Goal: Task Accomplishment & Management: Manage account settings

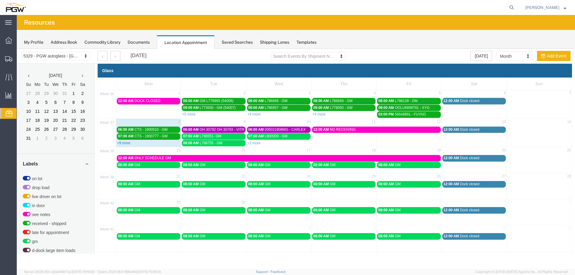
click at [127, 144] on link "+9 more" at bounding box center [123, 143] width 13 height 4
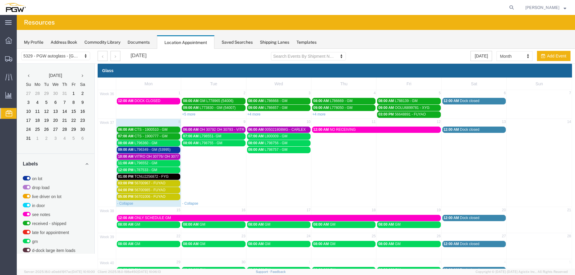
drag, startPoint x: 194, startPoint y: 168, endPoint x: 209, endPoint y: 167, distance: 14.5
click at [194, 168] on td "08:00 AM L798755 - GM" at bounding box center [213, 170] width 65 height 60
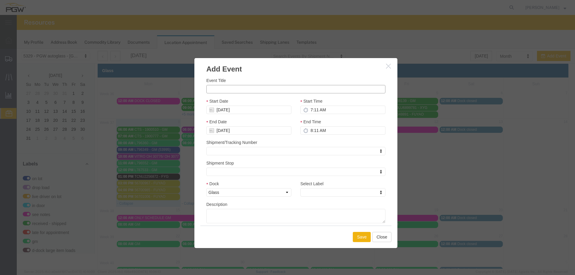
click at [226, 90] on input "Event Title" at bounding box center [295, 89] width 179 height 8
paste input "OOCU6803546"
type input "OOCU6803546 - XYG"
click at [307, 109] on input "7:11 AM" at bounding box center [342, 110] width 85 height 8
type input "9:00 AM"
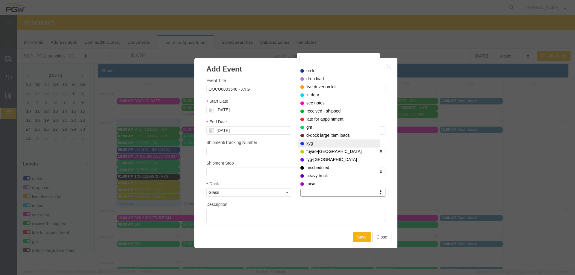
select select "12920"
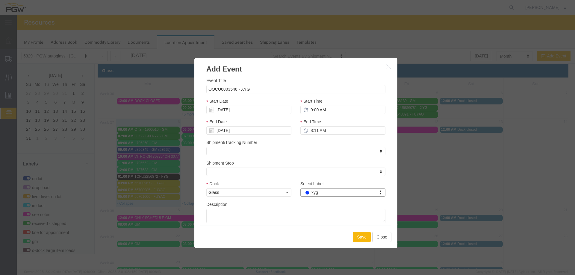
click at [358, 241] on button "Save" at bounding box center [362, 237] width 18 height 10
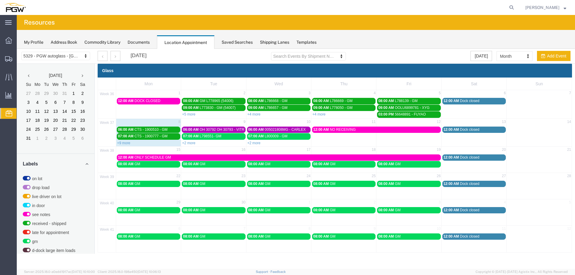
click at [211, 144] on div "+2 more" at bounding box center [213, 143] width 65 height 6
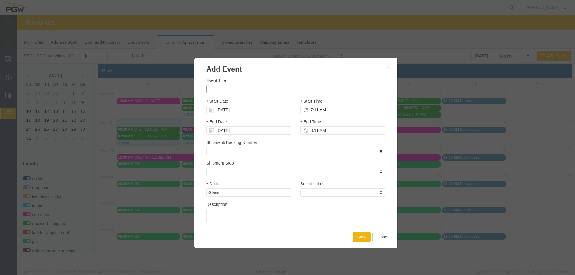
click at [226, 90] on input "Event Title" at bounding box center [295, 89] width 179 height 8
paste input "FANU3651131"
type input "FANU3651131 - XYG"
click at [309, 109] on input "7:11 AM" at bounding box center [342, 110] width 85 height 8
type input "10:00 AM"
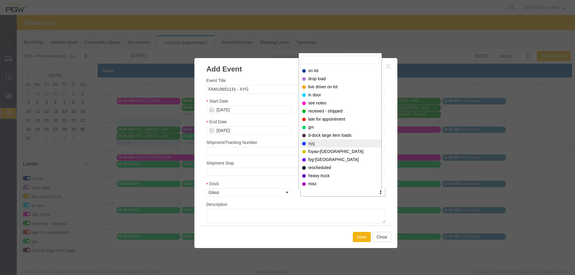
select select "12920"
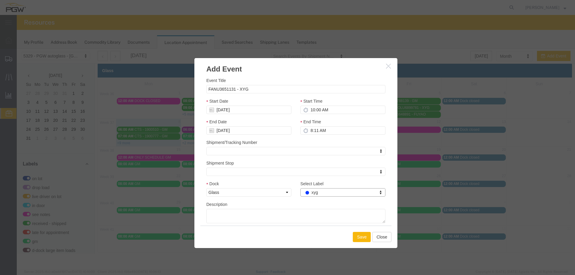
click at [357, 240] on button "Save" at bounding box center [362, 237] width 18 height 10
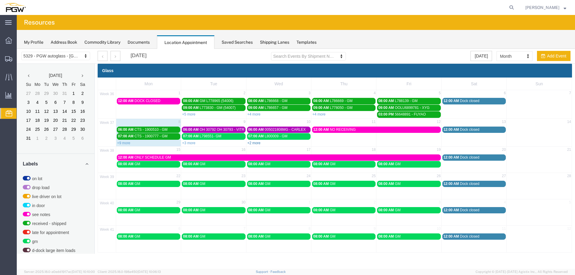
click at [254, 142] on link "+2 more" at bounding box center [253, 143] width 13 height 4
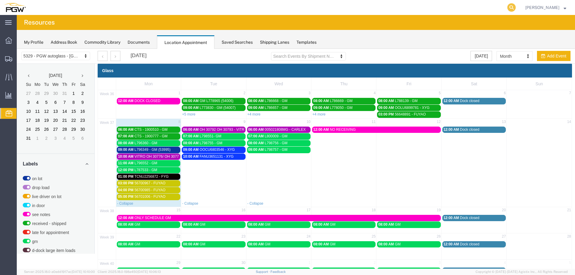
click at [516, 7] on icon at bounding box center [511, 7] width 8 height 8
paste input "667812"
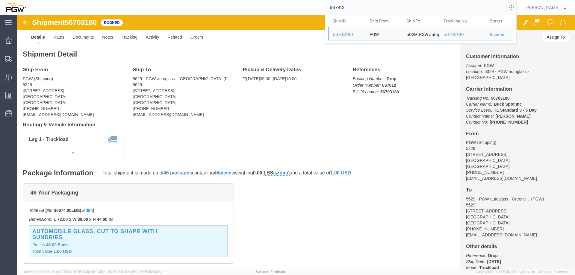
click at [366, 8] on input "667812" at bounding box center [416, 7] width 182 height 14
paste input "78"
click at [377, 10] on input "667782" at bounding box center [416, 7] width 182 height 14
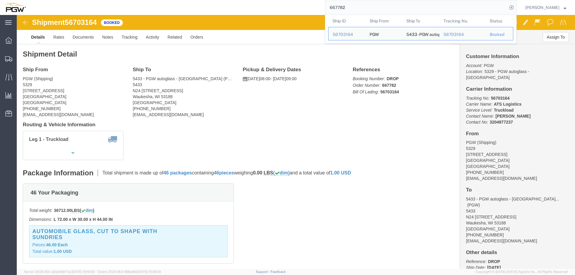
paste input "803"
click at [358, 10] on input "667803" at bounding box center [416, 7] width 182 height 14
paste input "790"
click at [370, 8] on input "667790" at bounding box center [416, 7] width 182 height 14
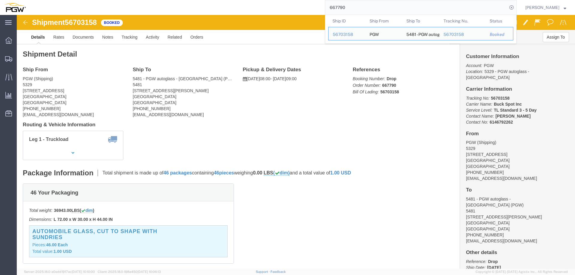
click at [370, 8] on input "667790" at bounding box center [416, 7] width 182 height 14
paste input "802"
click at [354, 7] on input "667802" at bounding box center [416, 7] width 182 height 14
paste input "795"
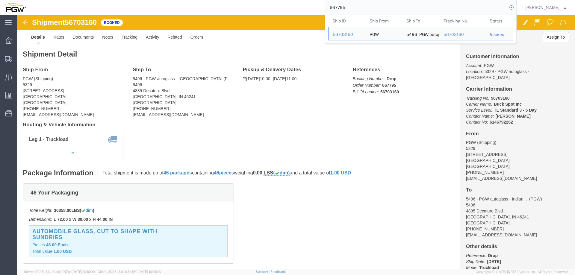
click at [356, 10] on input "667795" at bounding box center [416, 7] width 182 height 14
paste input "820"
click at [358, 6] on input "667820" at bounding box center [416, 7] width 182 height 14
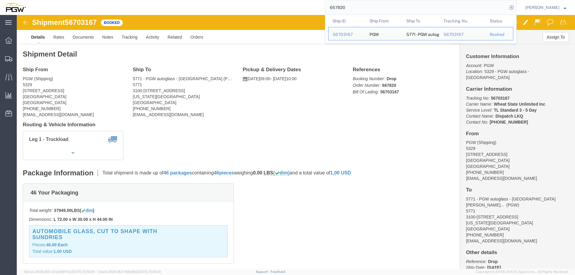
paste input "799"
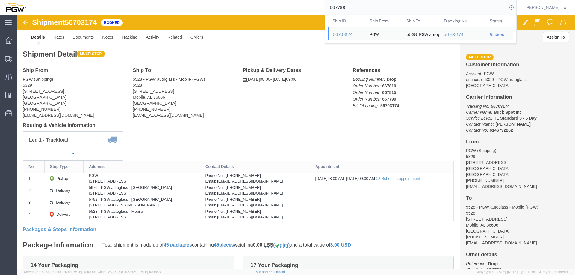
click at [357, 8] on input "667799" at bounding box center [416, 7] width 182 height 14
paste input "77"
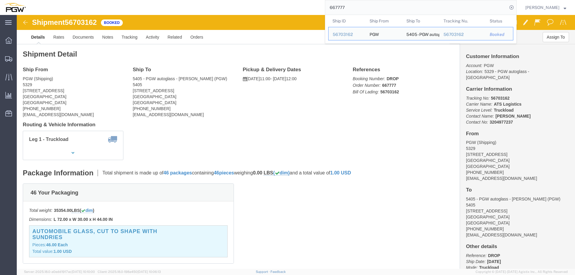
click at [353, 7] on input "667777" at bounding box center [416, 7] width 182 height 14
paste input "8046"
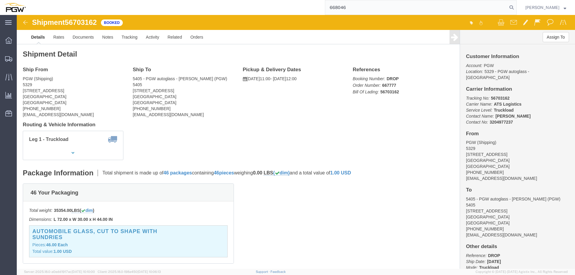
type input "668046"
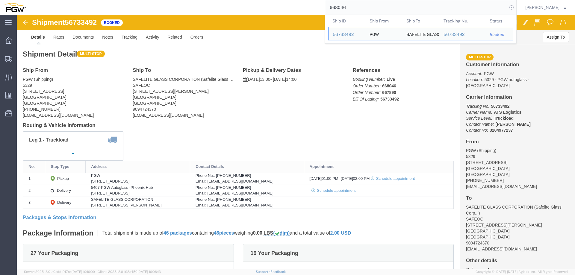
click at [513, 8] on icon at bounding box center [511, 7] width 8 height 8
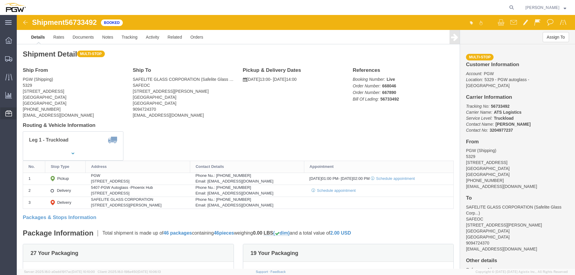
click at [0, 0] on span "Location Appointment" at bounding box center [0, 0] width 0 height 0
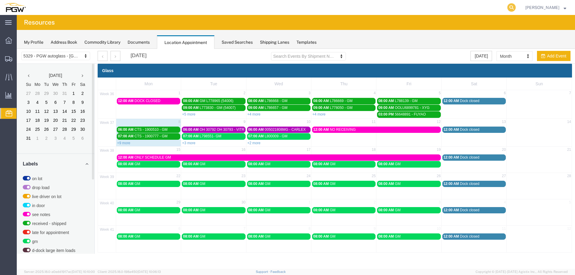
click at [513, 8] on icon at bounding box center [511, 7] width 8 height 8
paste input "668035"
type input "668035"
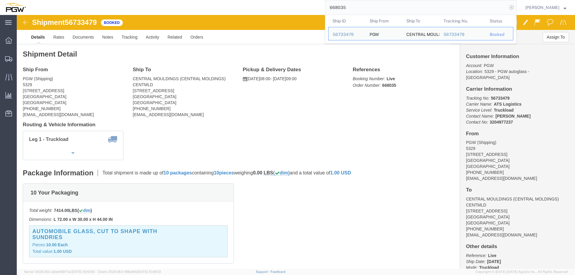
click at [512, 8] on icon at bounding box center [511, 7] width 8 height 8
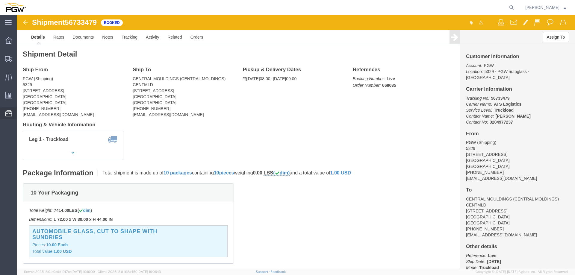
click at [0, 0] on span "Location Appointment" at bounding box center [0, 0] width 0 height 0
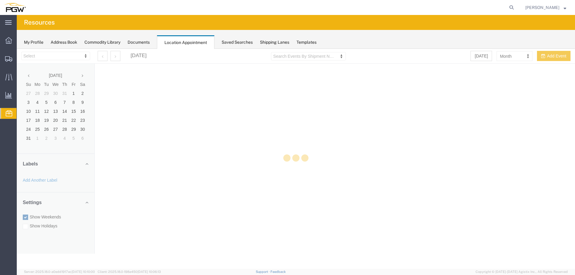
select select "28253"
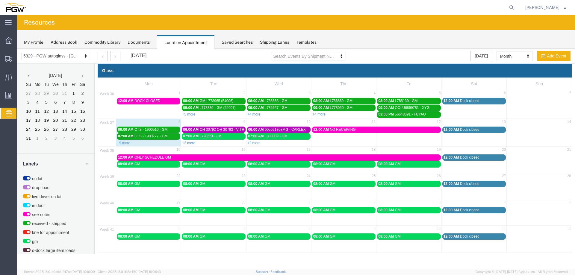
click at [190, 143] on link "+3 more" at bounding box center [188, 143] width 13 height 4
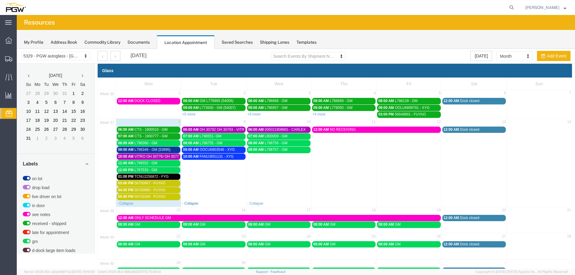
click at [186, 202] on link "- Collapse" at bounding box center [190, 204] width 16 height 4
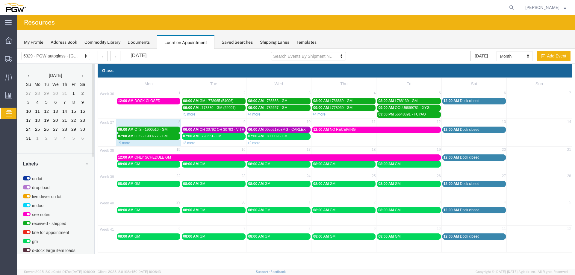
scroll to position [193, 0]
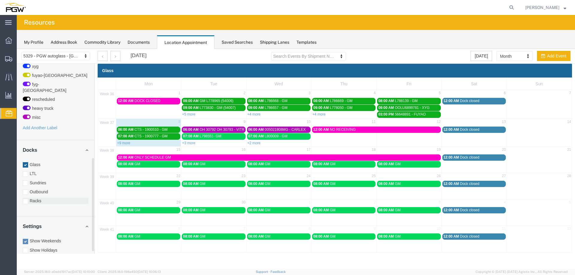
click at [35, 198] on label "Racks" at bounding box center [56, 201] width 66 height 6
click at [17, 49] on input "Racks" at bounding box center [17, 49] width 0 height 0
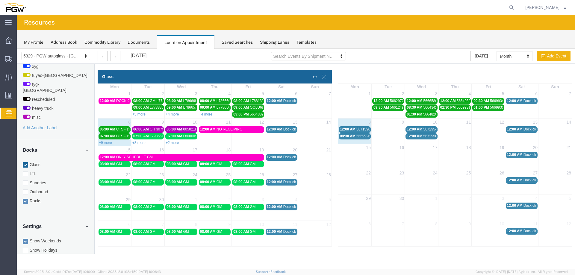
click at [358, 125] on td "8" at bounding box center [354, 122] width 33 height 7
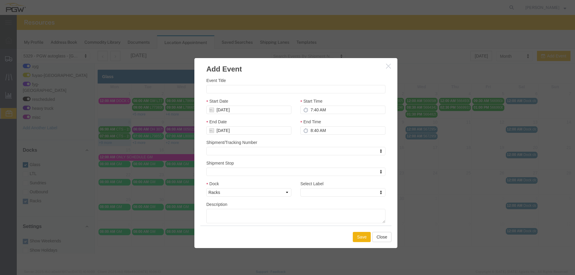
click at [387, 66] on icon "button" at bounding box center [388, 65] width 5 height 5
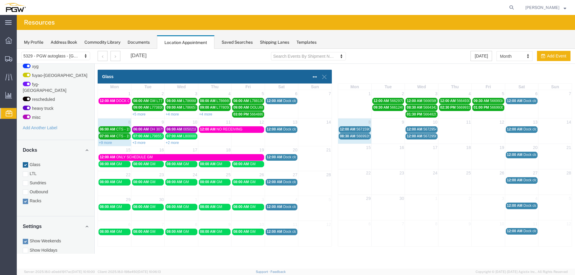
click at [346, 129] on span "12:00 AM" at bounding box center [348, 129] width 16 height 4
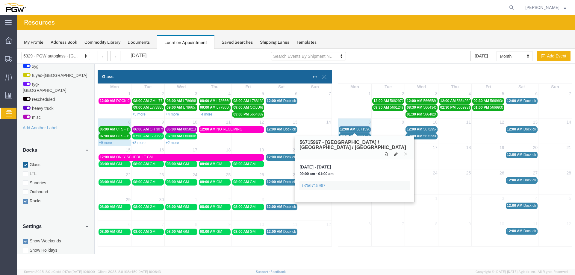
click at [346, 129] on span "12:00 AM" at bounding box center [348, 129] width 16 height 4
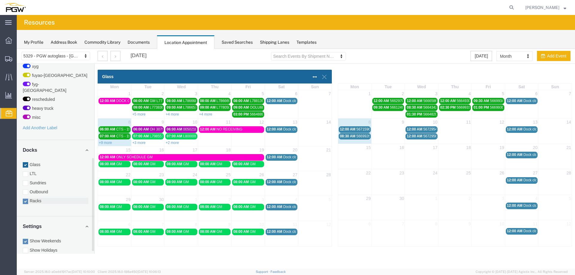
click at [40, 198] on label "Racks" at bounding box center [56, 201] width 66 height 6
click at [17, 49] on input "Racks" at bounding box center [17, 49] width 0 height 0
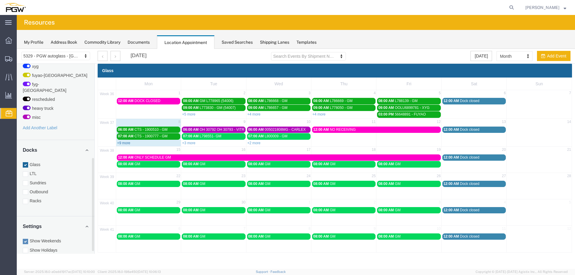
click at [125, 144] on link "+9 more" at bounding box center [123, 143] width 13 height 4
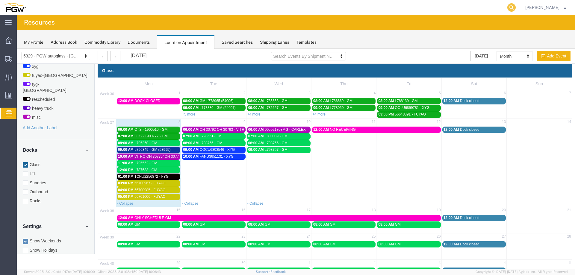
click at [512, 6] on icon at bounding box center [511, 7] width 8 height 8
paste input "668031"
type input "668031"
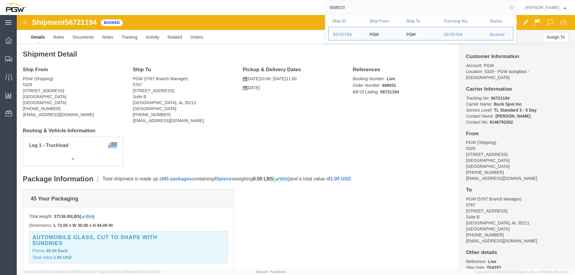
click at [516, 9] on icon at bounding box center [511, 7] width 8 height 8
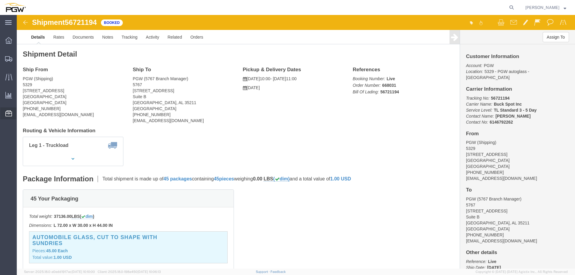
click at [0, 0] on span "Location Appointment" at bounding box center [0, 0] width 0 height 0
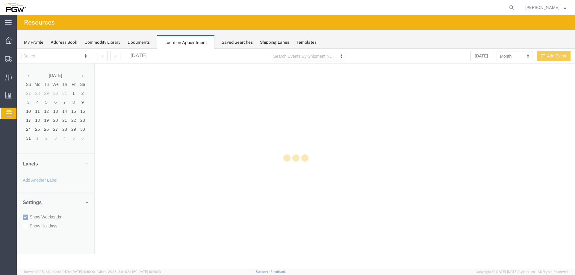
select select "28253"
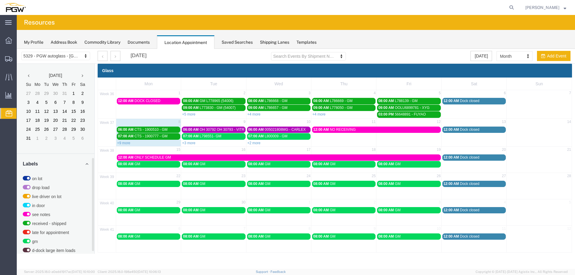
scroll to position [193, 0]
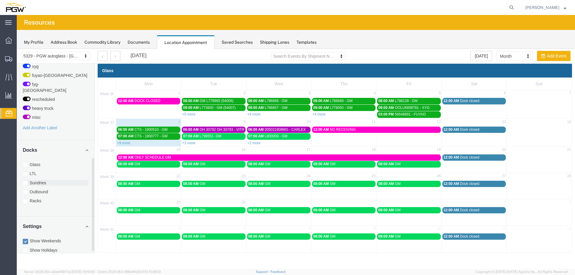
click at [37, 180] on label "Sundries" at bounding box center [56, 183] width 66 height 6
click at [17, 49] on input "Sundries" at bounding box center [17, 49] width 0 height 0
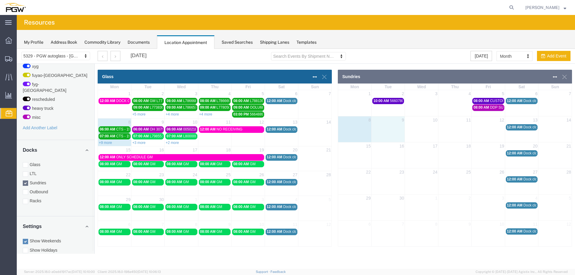
click at [386, 127] on td at bounding box center [387, 127] width 33 height 7
select select "4"
select select
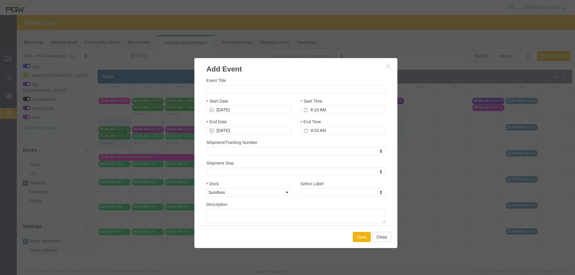
click at [388, 68] on icon "button" at bounding box center [388, 65] width 5 height 5
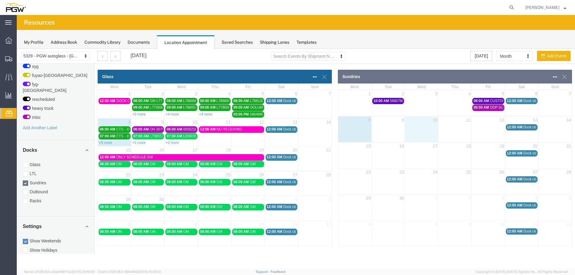
click at [418, 125] on td at bounding box center [421, 127] width 33 height 7
select select "4"
select select
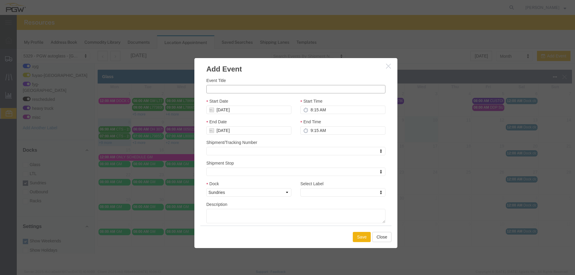
click at [338, 89] on input "Event Title" at bounding box center [295, 89] width 179 height 8
type input "CUSTOM GLASS"
click at [309, 110] on input "8:15 AM" at bounding box center [342, 110] width 85 height 8
type input "8:00 AM"
click at [338, 197] on div "Select Label Select Label Select Label on lot drop load live driver on lot in d…" at bounding box center [343, 191] width 94 height 21
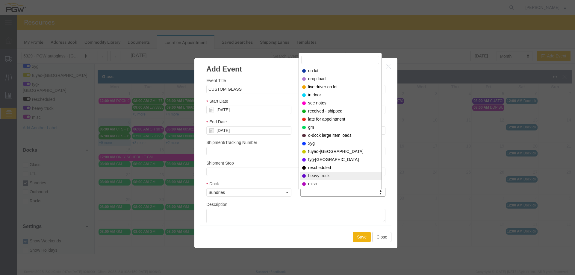
select select "12900"
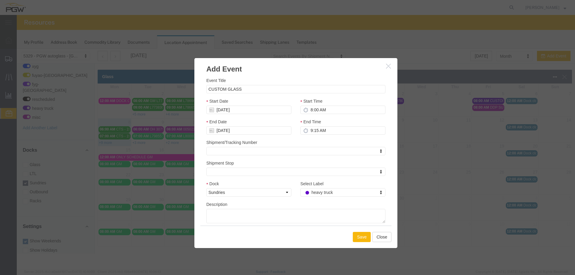
click at [361, 236] on button "Save" at bounding box center [362, 237] width 18 height 10
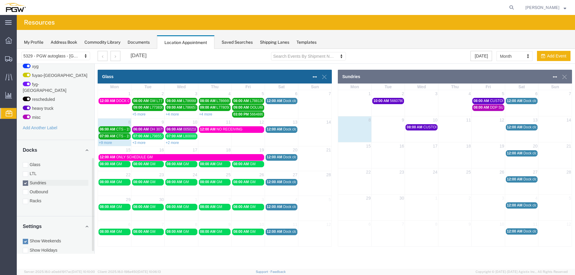
click at [39, 180] on label "Sundries" at bounding box center [56, 183] width 66 height 6
click at [17, 49] on input "Sundries" at bounding box center [17, 49] width 0 height 0
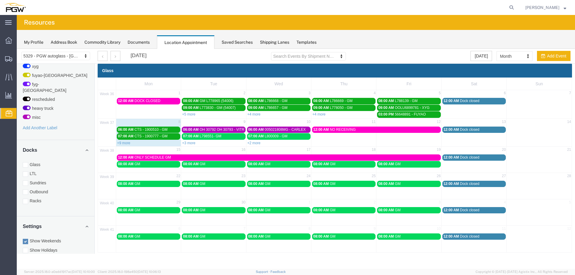
click at [184, 143] on link "+3 more" at bounding box center [188, 143] width 13 height 4
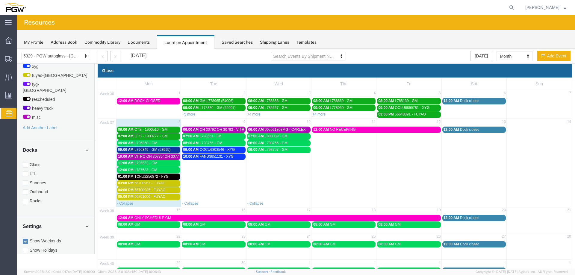
click at [140, 148] on span "L796349 - GM (53995)" at bounding box center [152, 150] width 36 height 4
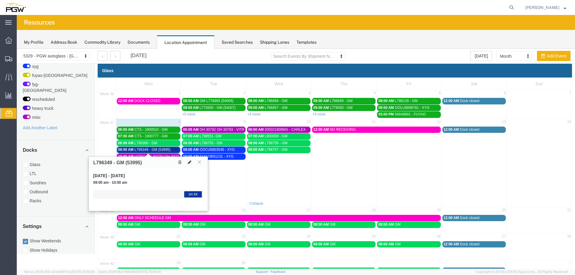
click at [191, 164] on icon at bounding box center [190, 162] width 4 height 4
select select "1"
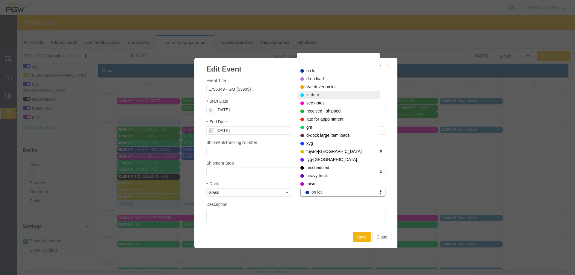
select select "220"
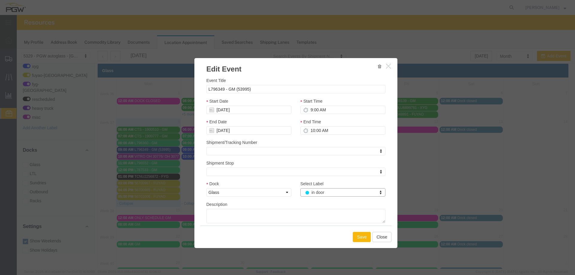
click at [356, 238] on button "Save" at bounding box center [362, 237] width 18 height 10
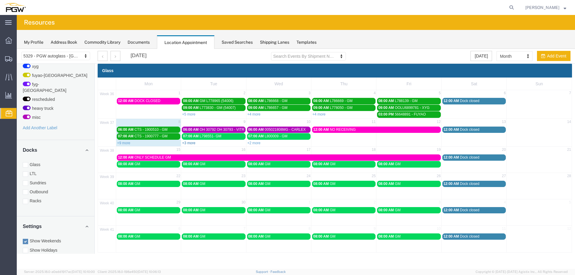
click at [190, 143] on link "+3 more" at bounding box center [188, 143] width 13 height 4
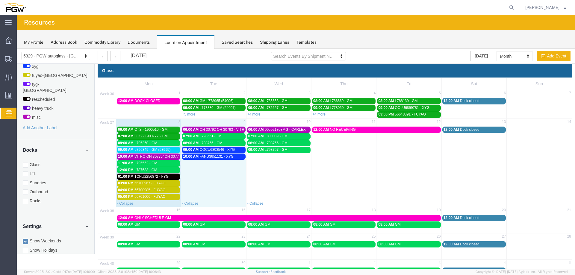
click at [212, 176] on td "10:00 AM FANU3651131 - XYG" at bounding box center [213, 176] width 65 height 47
select select "1"
select select
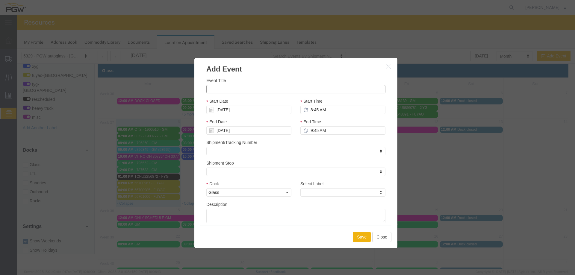
click at [229, 89] on input "Event Title" at bounding box center [295, 89] width 179 height 8
paste input "CSNU6887438"
type input "CSNU6887438 - XYG"
click at [308, 110] on input "8:45 AM" at bounding box center [342, 110] width 85 height 8
type input "11:00 AM"
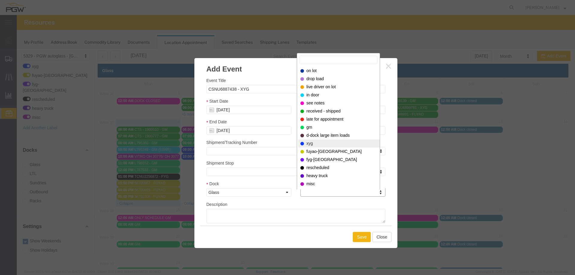
select select "12920"
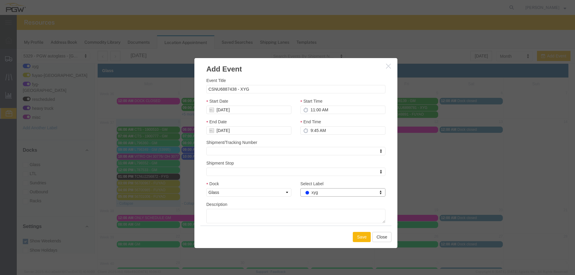
click at [361, 236] on button "Save" at bounding box center [362, 237] width 18 height 10
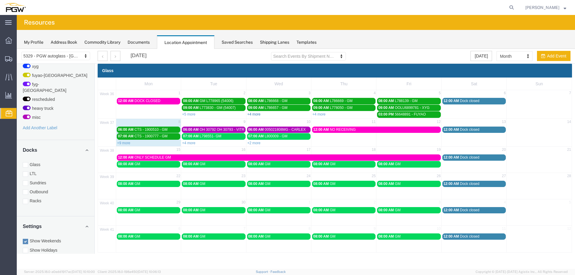
click at [253, 114] on link "+4 more" at bounding box center [253, 114] width 13 height 4
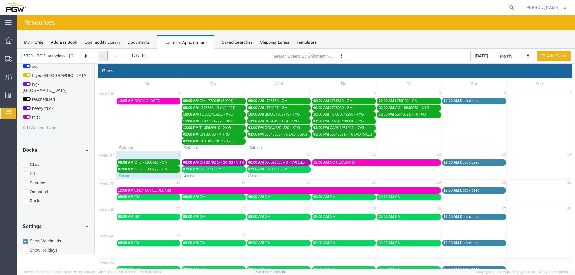
click at [107, 57] on button "button" at bounding box center [103, 56] width 10 height 10
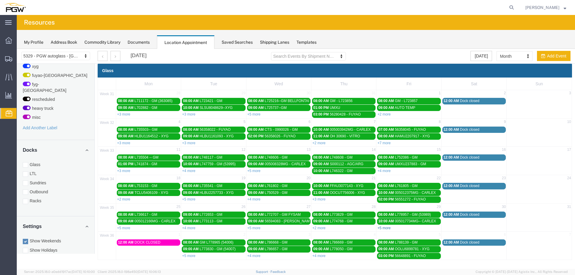
click at [385, 228] on link "+5 more" at bounding box center [383, 228] width 13 height 4
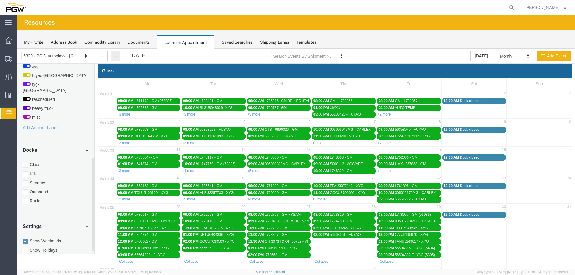
click at [116, 59] on button "button" at bounding box center [116, 56] width 10 height 10
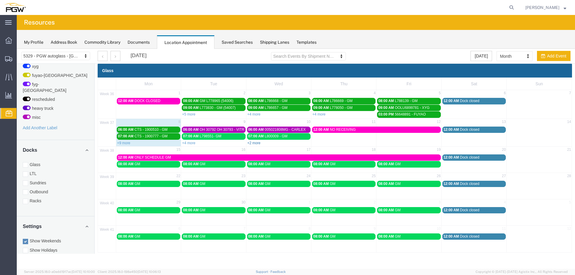
click at [250, 143] on link "+2 more" at bounding box center [253, 143] width 13 height 4
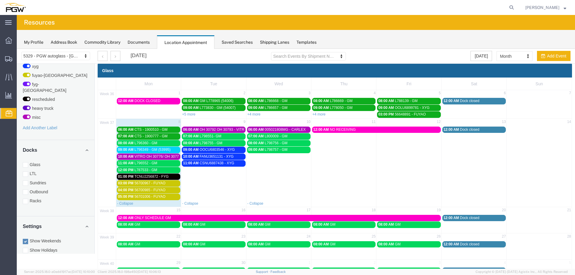
click at [157, 145] on span "L796360 - GM" at bounding box center [145, 143] width 23 height 4
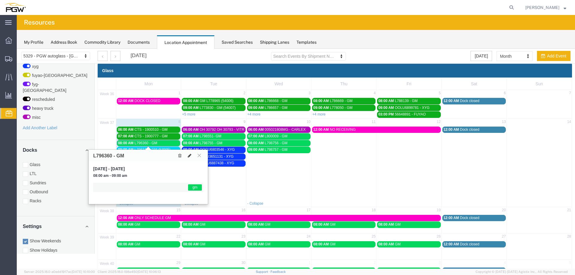
click at [192, 154] on button at bounding box center [189, 155] width 8 height 6
select select "1"
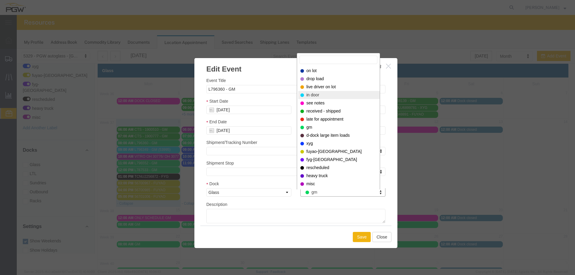
select select "220"
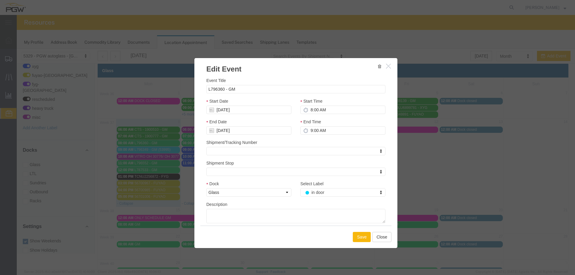
click at [357, 236] on button "Save" at bounding box center [362, 237] width 18 height 10
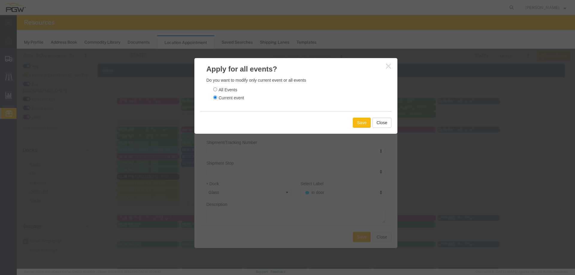
click at [356, 125] on button "Save" at bounding box center [362, 123] width 18 height 10
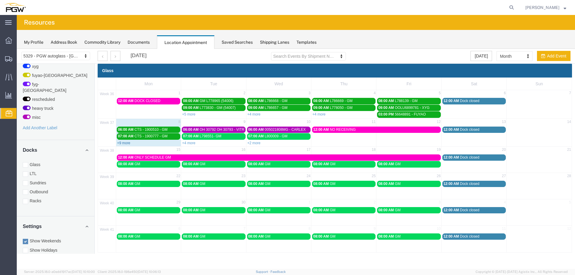
click at [119, 143] on link "+9 more" at bounding box center [123, 143] width 13 height 4
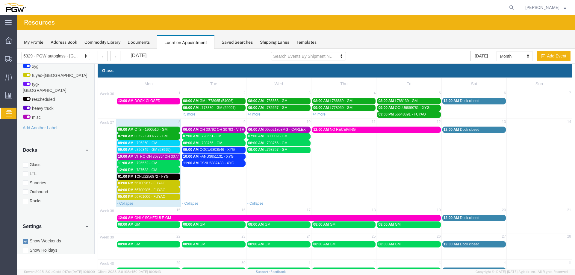
click at [145, 155] on span "VITRO OH 30776/ OH 30778 // SPLIT HT 8" at bounding box center [168, 157] width 69 height 4
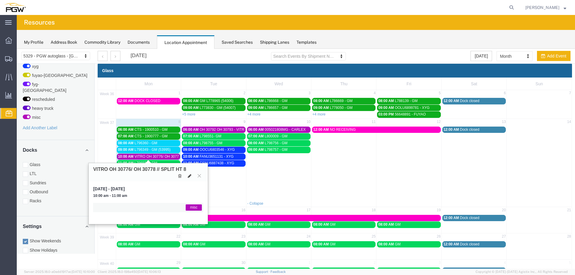
click at [191, 175] on icon at bounding box center [190, 176] width 4 height 4
select select "1"
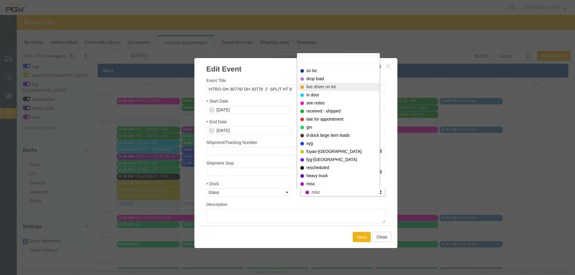
select select "521"
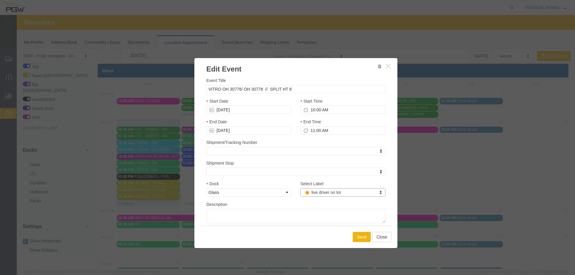
click at [361, 232] on div "Save Close" at bounding box center [295, 237] width 191 height 22
click at [360, 232] on button "Save" at bounding box center [362, 237] width 18 height 10
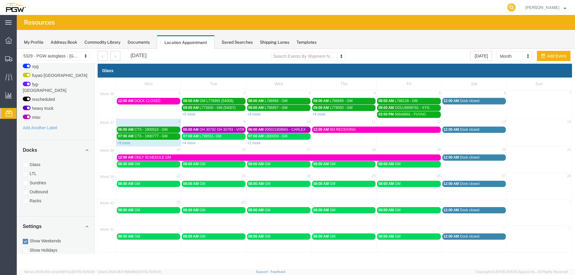
click at [515, 8] on icon at bounding box center [511, 7] width 8 height 8
click at [502, 8] on input "search" at bounding box center [416, 7] width 182 height 14
paste input "667820"
type input "667820"
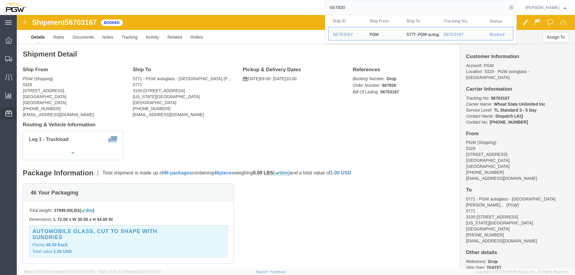
click at [0, 0] on span "Location Appointment" at bounding box center [0, 0] width 0 height 0
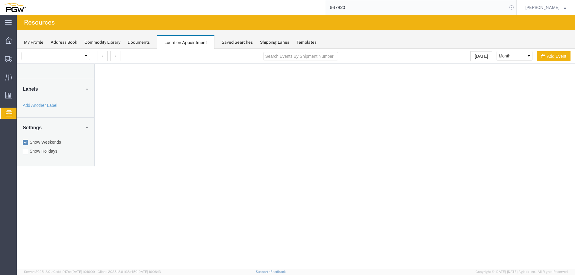
click at [515, 7] on icon at bounding box center [511, 7] width 8 height 8
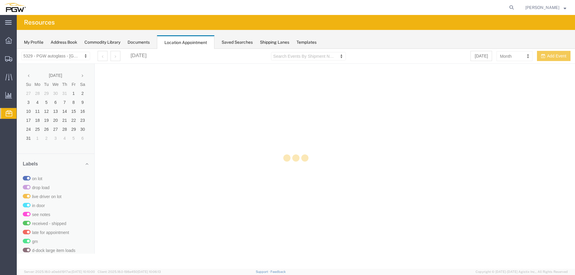
select select "28253"
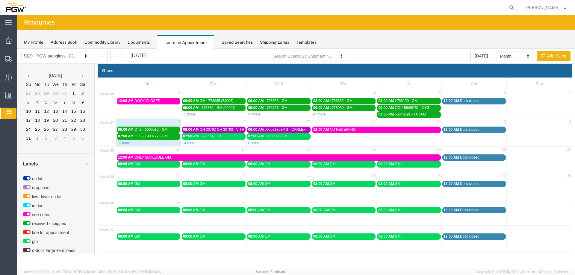
click at [251, 142] on link "+2 more" at bounding box center [253, 143] width 13 height 4
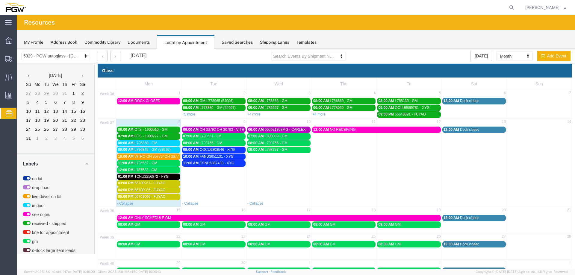
click at [152, 157] on span "VITRO OH 30776/ OH 30778 // SPLIT HT 8" at bounding box center [168, 157] width 69 height 4
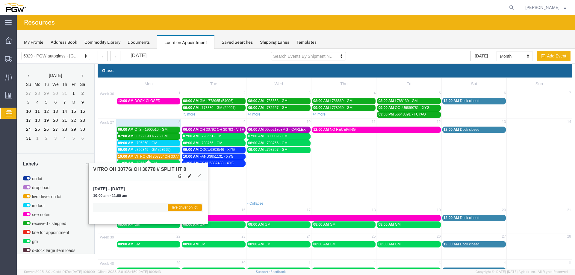
drag, startPoint x: 190, startPoint y: 179, endPoint x: 239, endPoint y: 165, distance: 51.5
click at [190, 179] on button at bounding box center [189, 176] width 8 height 6
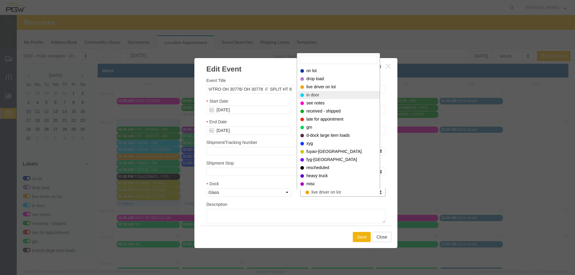
select select "220"
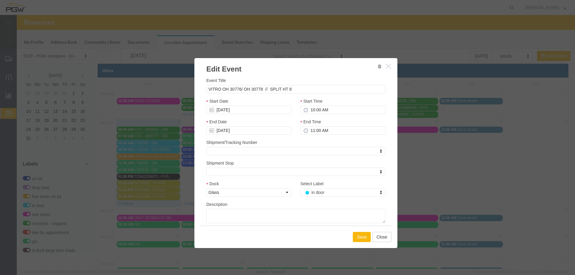
click at [356, 240] on button "Save" at bounding box center [362, 237] width 18 height 10
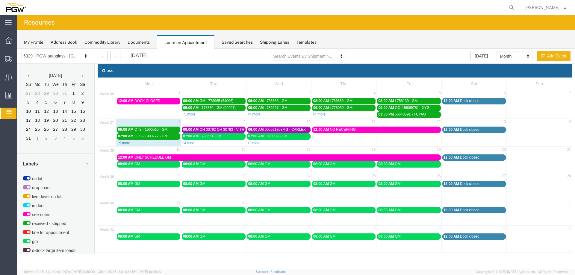
click at [125, 141] on link "+9 more" at bounding box center [123, 143] width 13 height 4
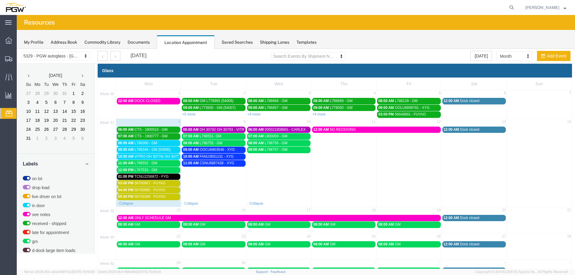
click at [125, 145] on span "08:00 AM" at bounding box center [126, 143] width 16 height 4
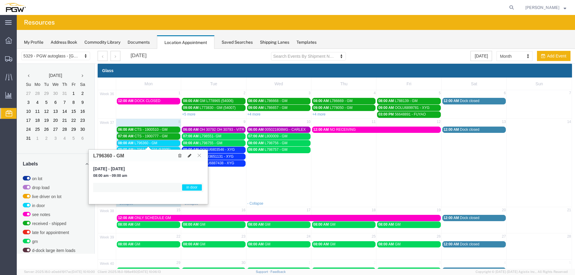
click at [188, 156] on icon at bounding box center [190, 156] width 4 height 4
select select "1"
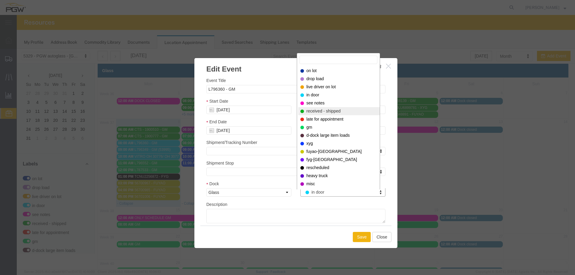
select select "200"
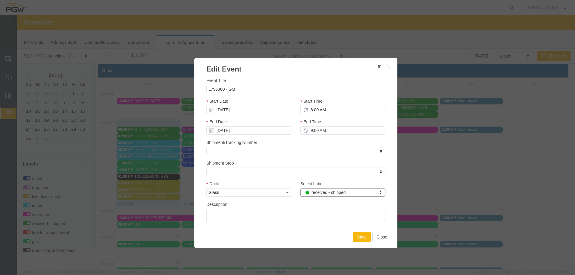
click at [356, 234] on button "Save" at bounding box center [362, 237] width 18 height 10
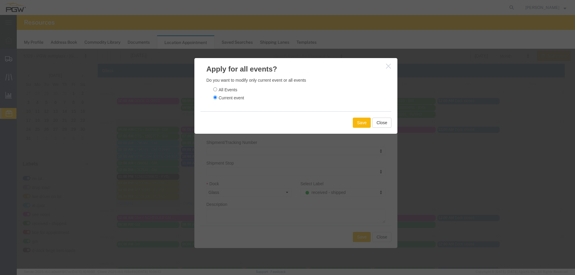
click at [357, 124] on button "Save" at bounding box center [362, 123] width 18 height 10
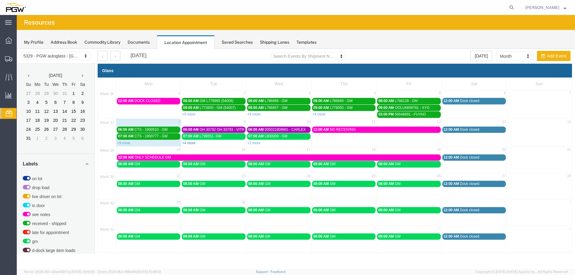
click at [185, 142] on link "+4 more" at bounding box center [188, 143] width 13 height 4
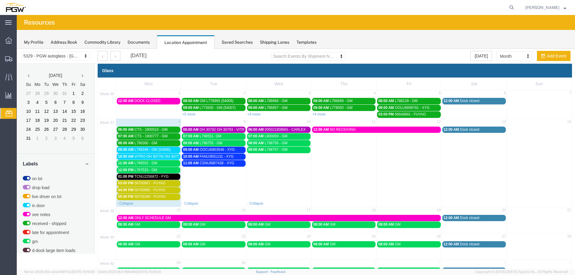
click at [219, 131] on span "OH 30792 OH 30793 - VITRO // 4HT" at bounding box center [228, 130] width 58 height 4
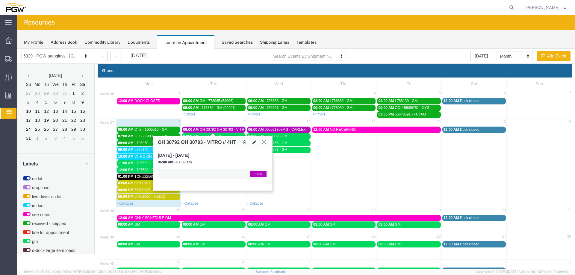
click at [255, 141] on icon at bounding box center [254, 142] width 4 height 4
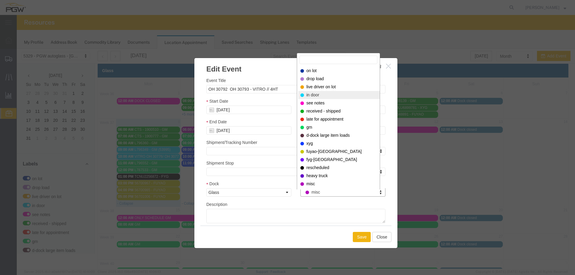
select select "220"
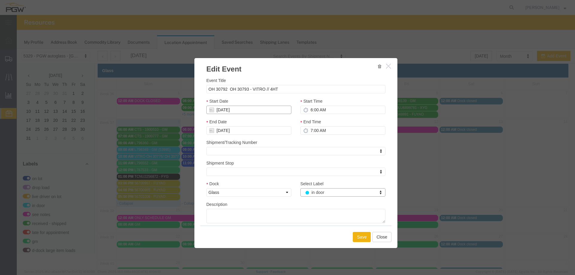
click at [240, 111] on input "[DATE]" at bounding box center [248, 110] width 85 height 8
click at [219, 146] on td "8" at bounding box center [219, 147] width 9 height 9
click at [361, 241] on button "Save" at bounding box center [362, 237] width 18 height 10
click at [361, 235] on div at bounding box center [296, 159] width 558 height 220
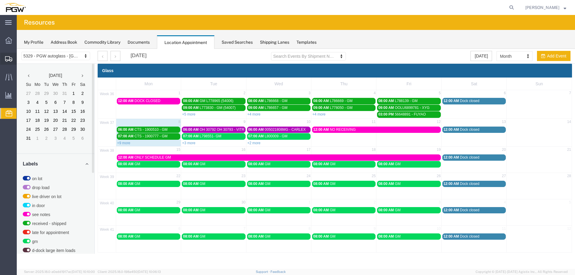
click at [10, 59] on icon at bounding box center [8, 58] width 7 height 5
